Goal: Information Seeking & Learning: Learn about a topic

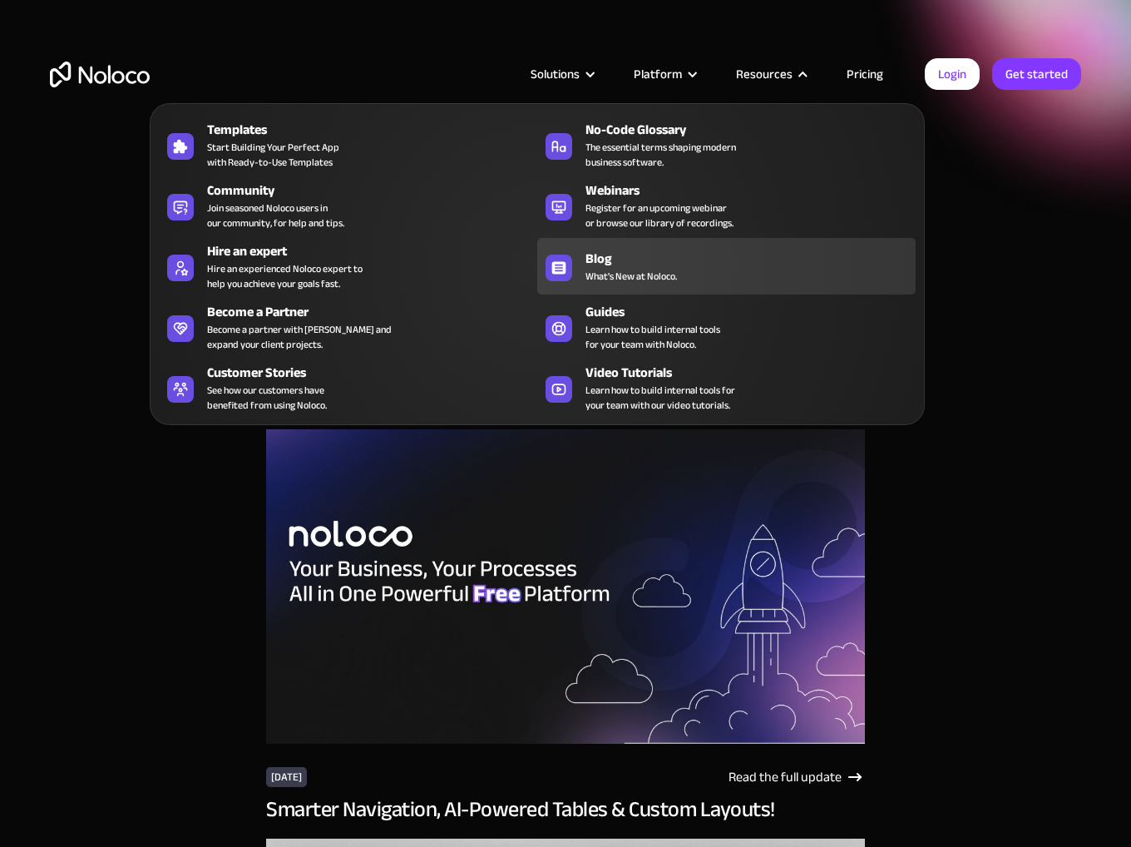
click at [727, 273] on div "Blog What's New at [GEOGRAPHIC_DATA]." at bounding box center [747, 266] width 322 height 35
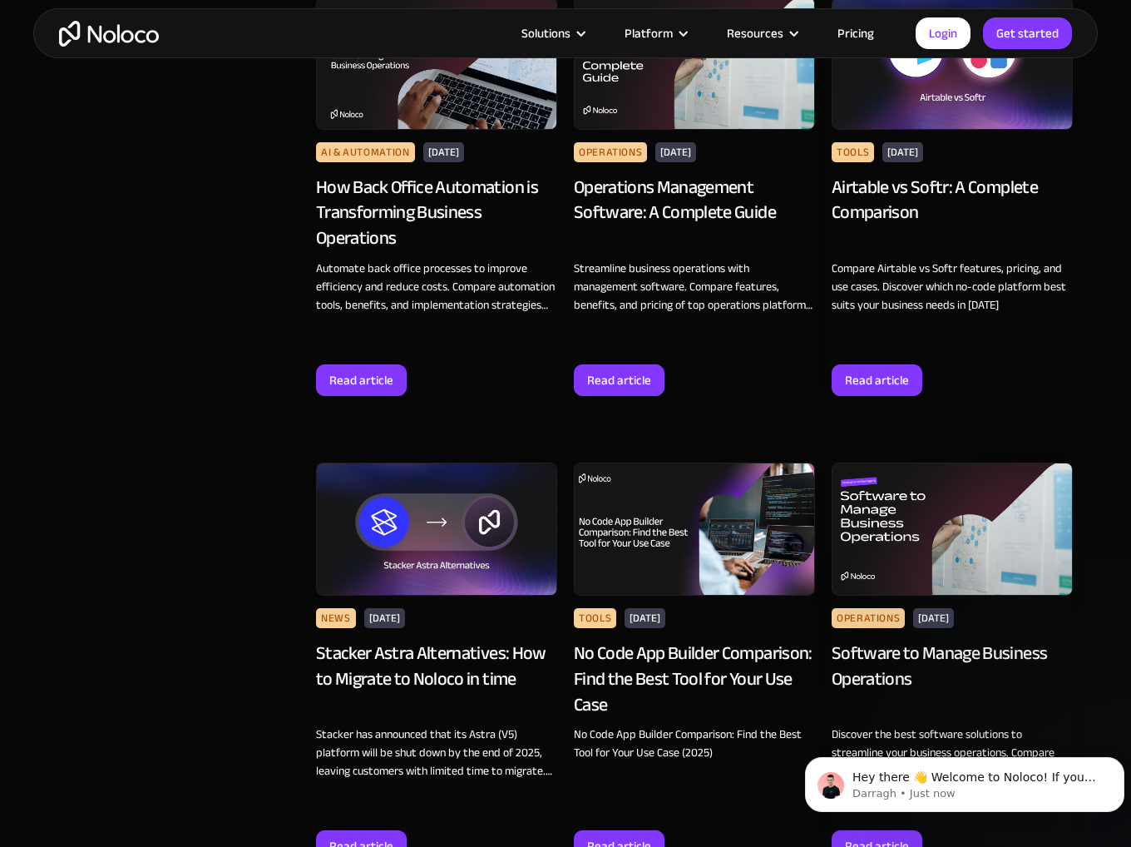
scroll to position [2829, 0]
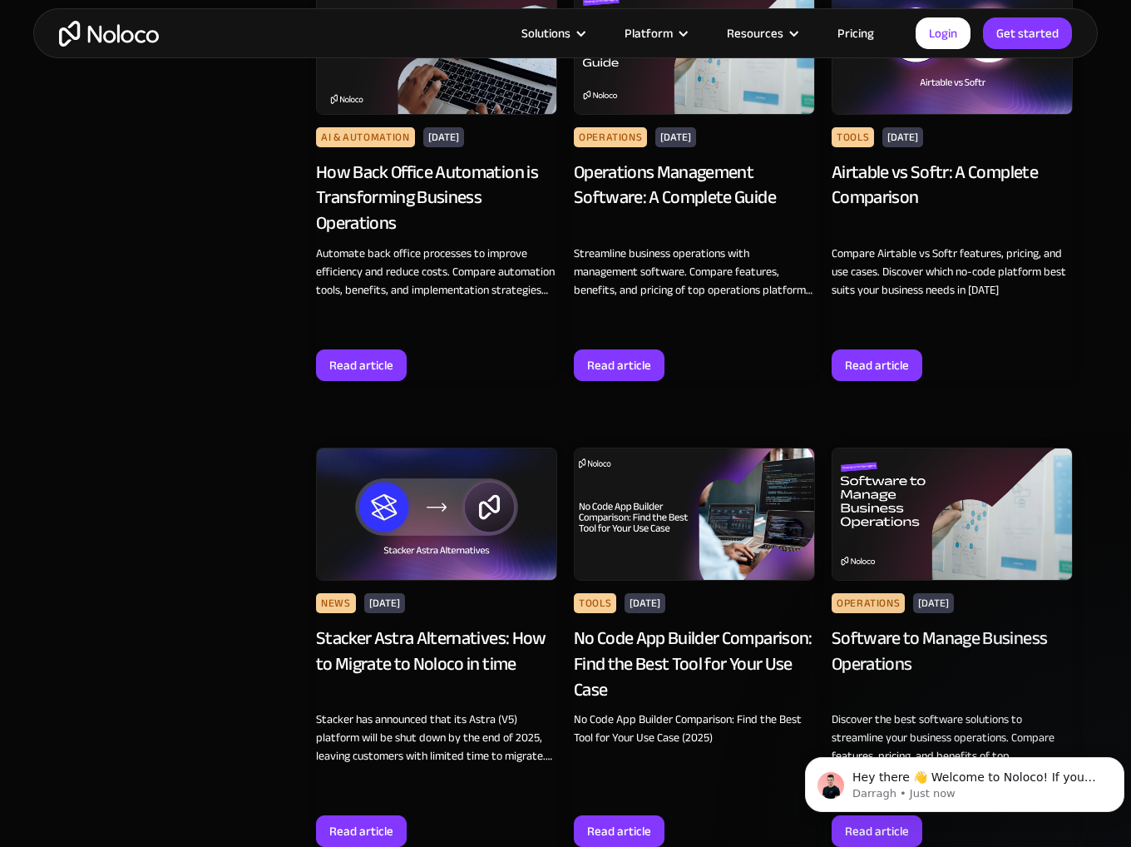
click at [967, 171] on div "Airtable vs Softr: A Complete Comparison" at bounding box center [952, 198] width 241 height 77
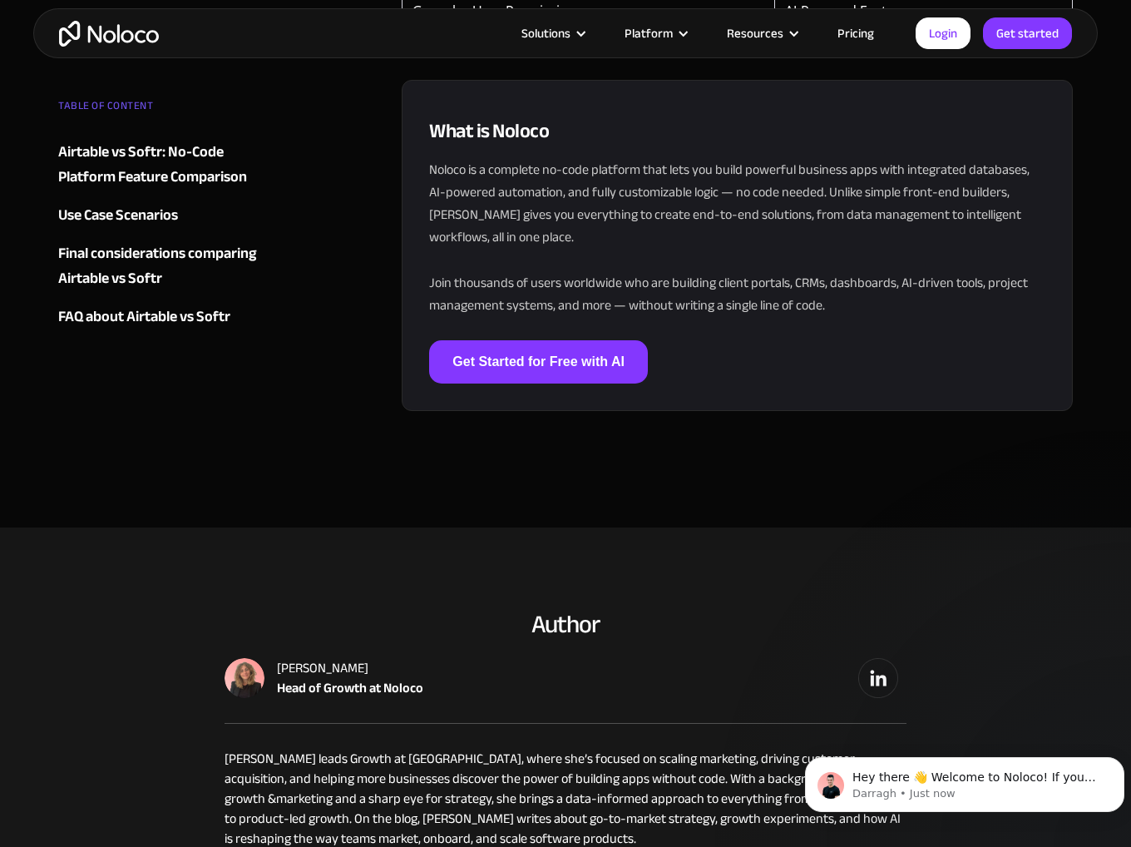
scroll to position [5158, 0]
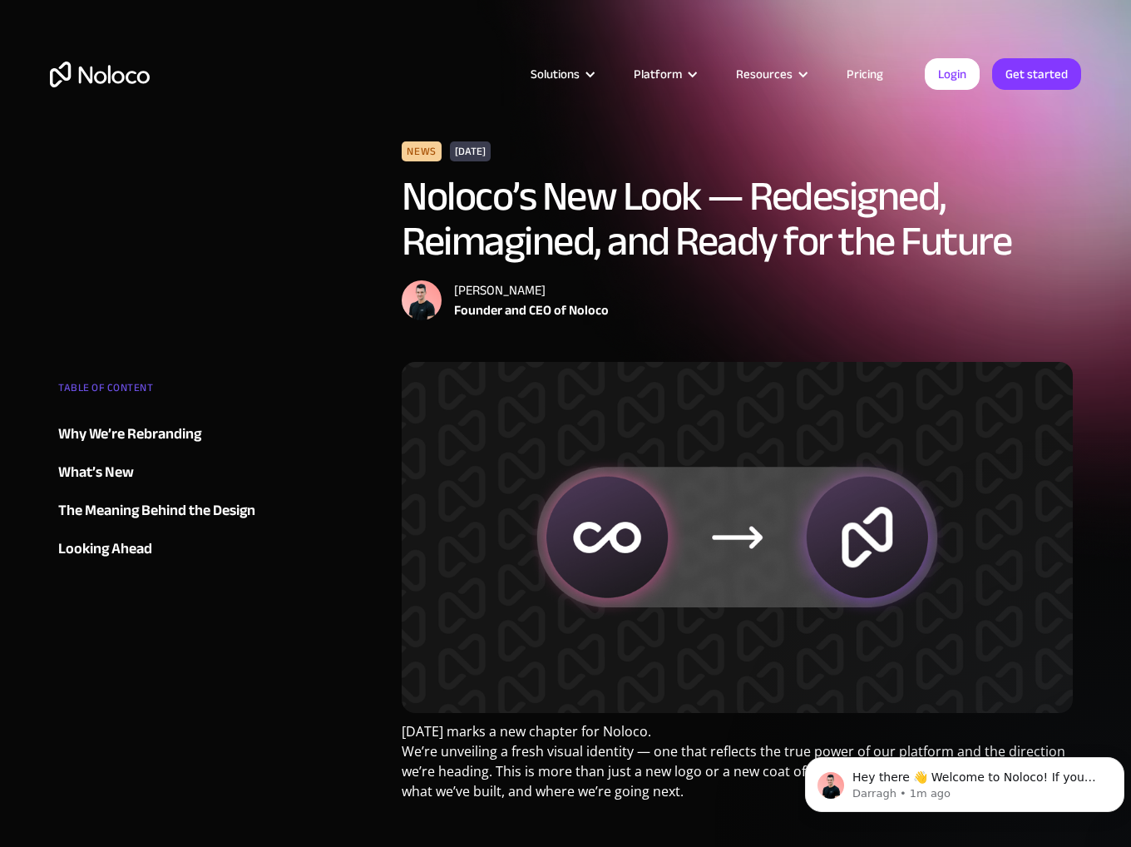
click at [113, 473] on div "What’s New" at bounding box center [96, 472] width 76 height 25
click at [101, 477] on div "What’s New" at bounding box center [96, 472] width 76 height 25
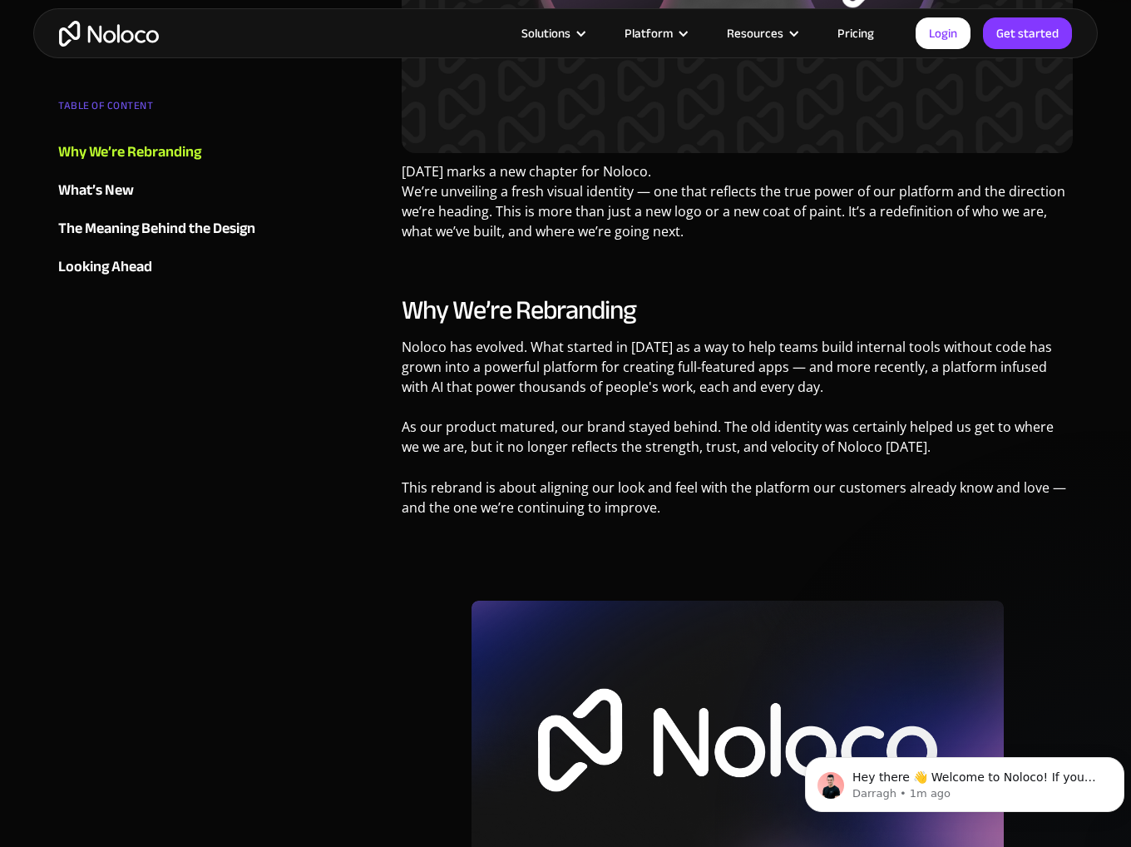
scroll to position [577, 0]
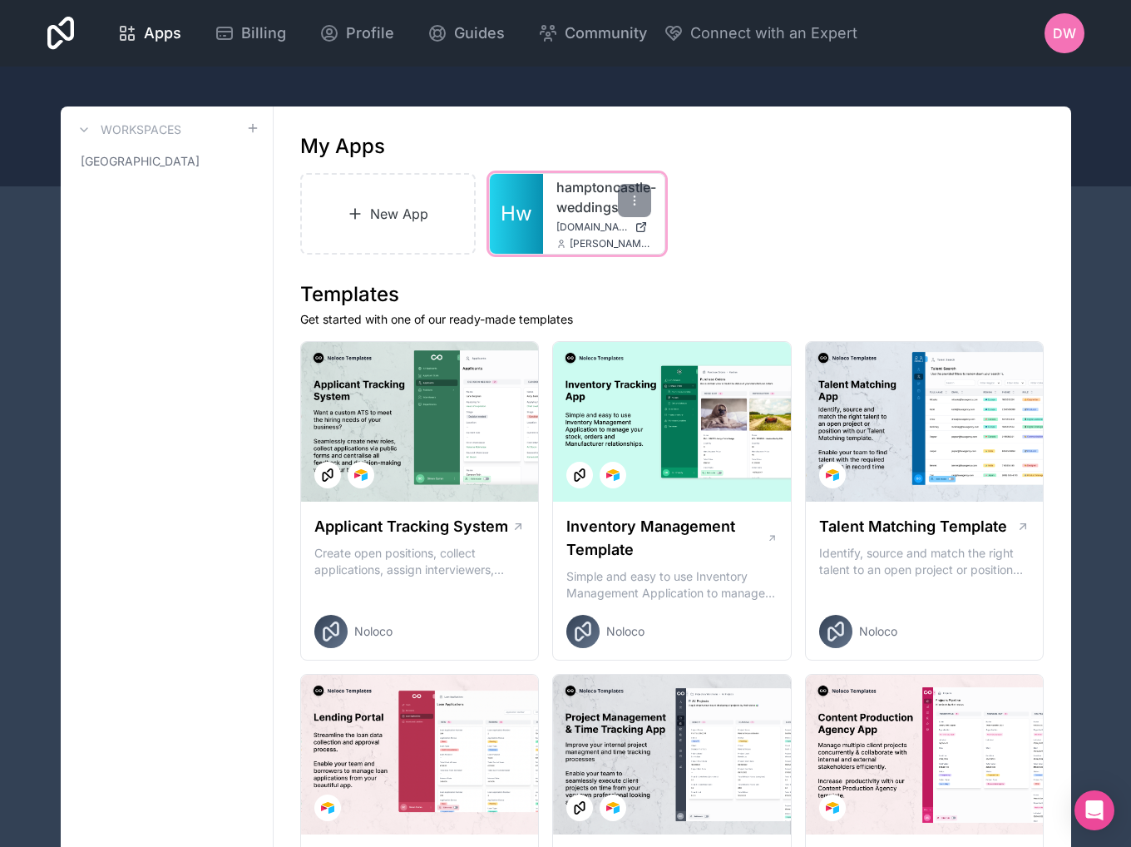
click at [566, 205] on link "hamptoncastle-weddings" at bounding box center [604, 197] width 95 height 40
